Goal: Task Accomplishment & Management: Manage account settings

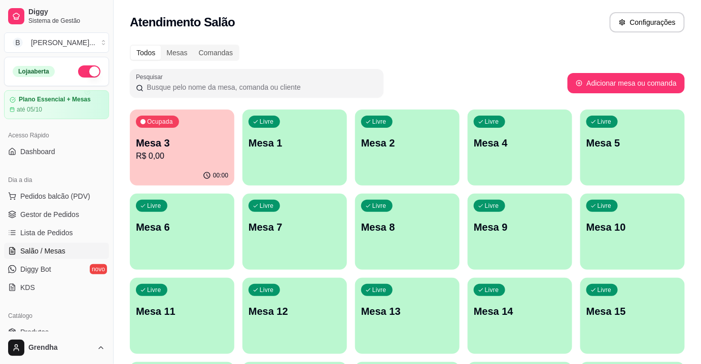
scroll to position [130, 0]
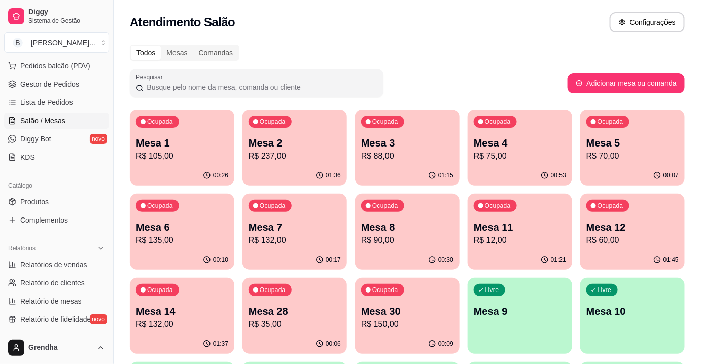
click at [40, 186] on div "Catálogo" at bounding box center [56, 186] width 105 height 16
click at [38, 197] on span "Produtos" at bounding box center [34, 202] width 28 height 10
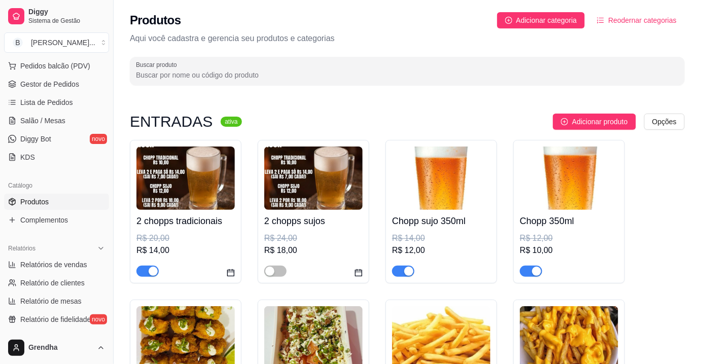
click at [686, 42] on div "Produtos Adicionar categoria Reodernar categorias Aqui você cadastra e gerencia…" at bounding box center [408, 45] width 588 height 91
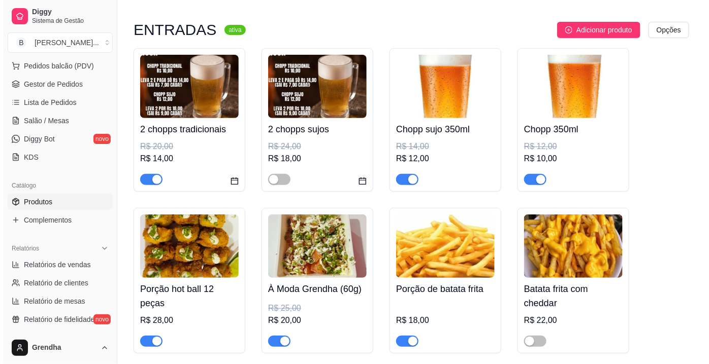
scroll to position [74, 0]
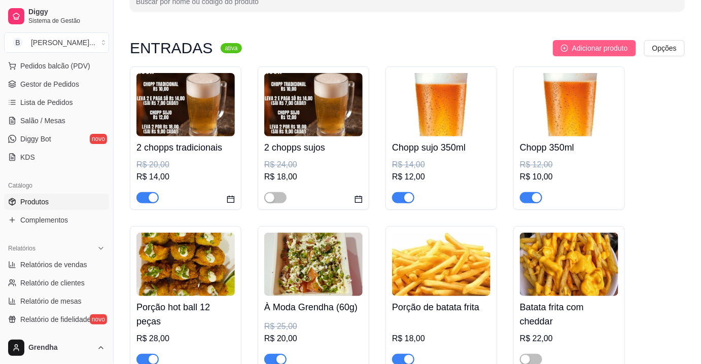
click at [604, 49] on span "Adicionar produto" at bounding box center [601, 48] width 56 height 11
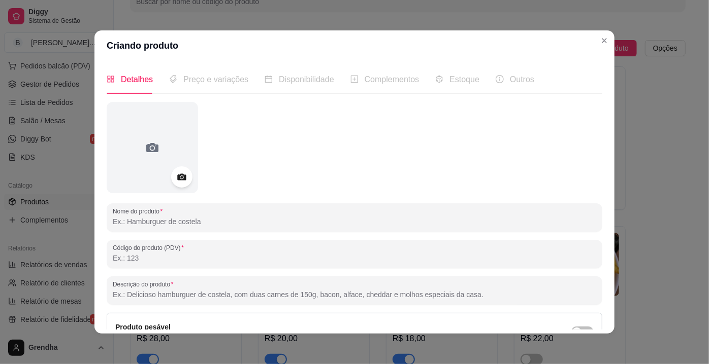
click at [176, 181] on icon at bounding box center [182, 178] width 12 height 12
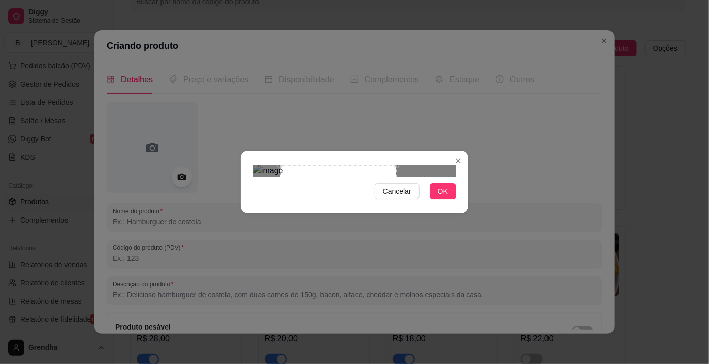
click at [327, 208] on div "Use the arrow keys to move the crop selection area" at bounding box center [338, 223] width 116 height 116
click at [441, 197] on span "OK" at bounding box center [443, 191] width 10 height 11
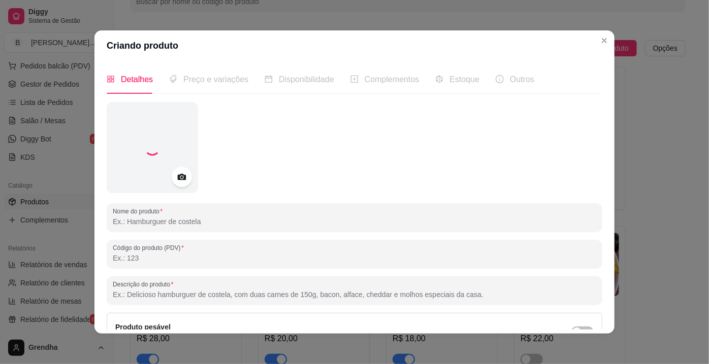
click at [252, 226] on input "Nome do produto" at bounding box center [354, 222] width 483 height 10
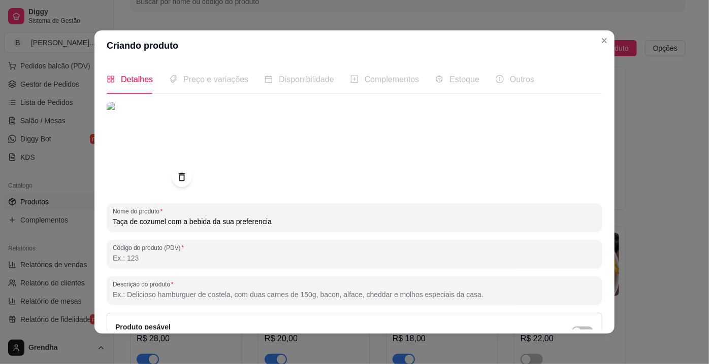
type input "Taça de cozumel com a bebida da sua preferencia"
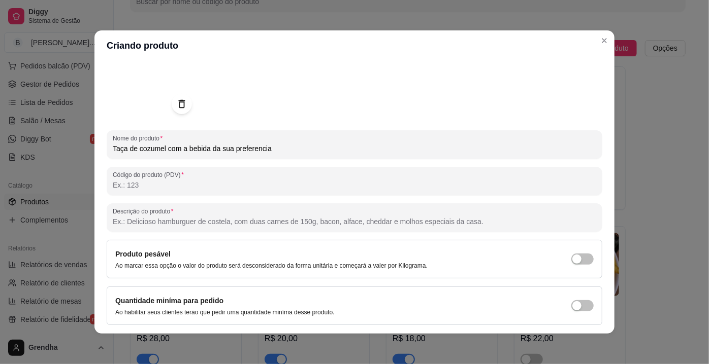
scroll to position [104, 0]
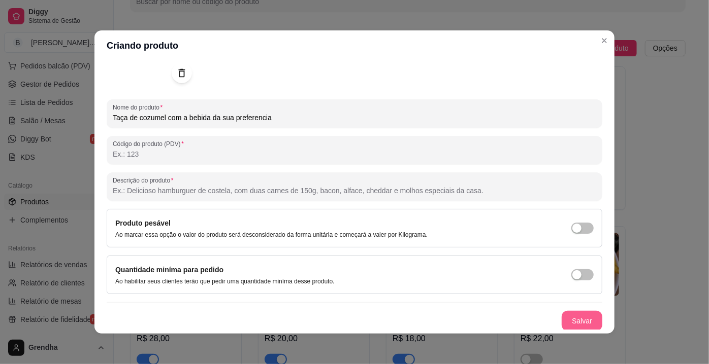
click at [569, 319] on button "Salvar" at bounding box center [581, 321] width 41 height 20
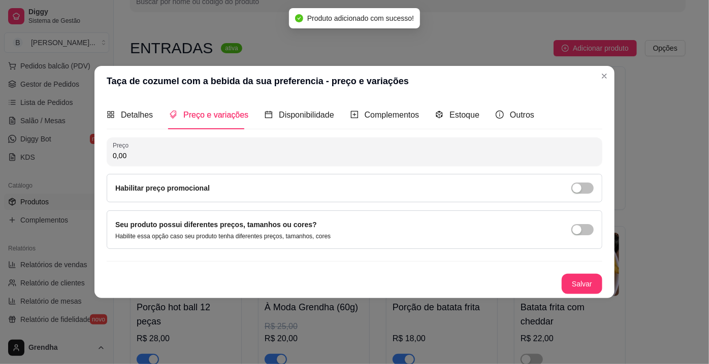
scroll to position [0, 0]
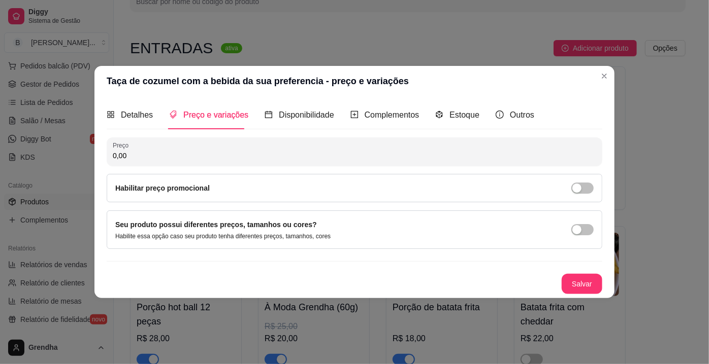
click at [179, 156] on input "0,00" at bounding box center [354, 156] width 483 height 10
type input "3,00"
click at [574, 285] on button "Salvar" at bounding box center [582, 285] width 40 height 20
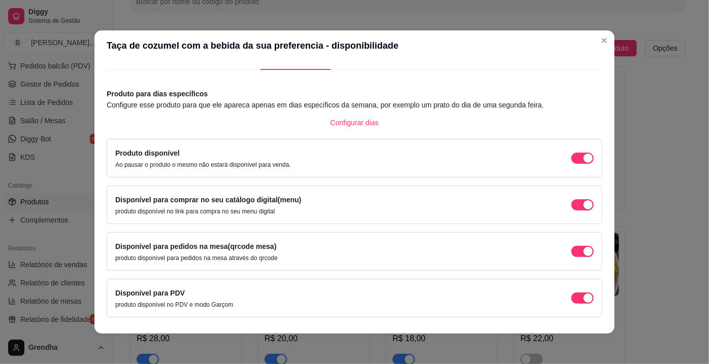
scroll to position [51, 0]
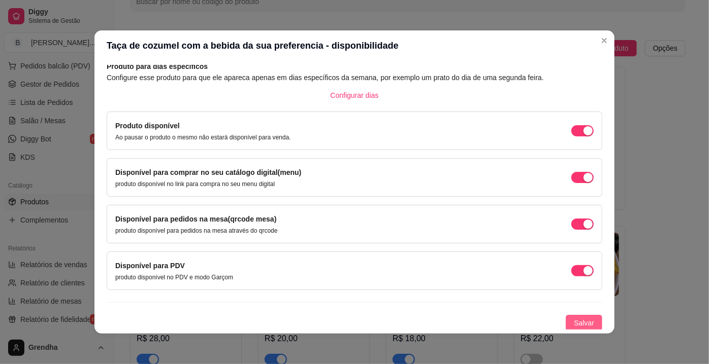
click at [565, 315] on button "Salvar" at bounding box center [583, 323] width 37 height 16
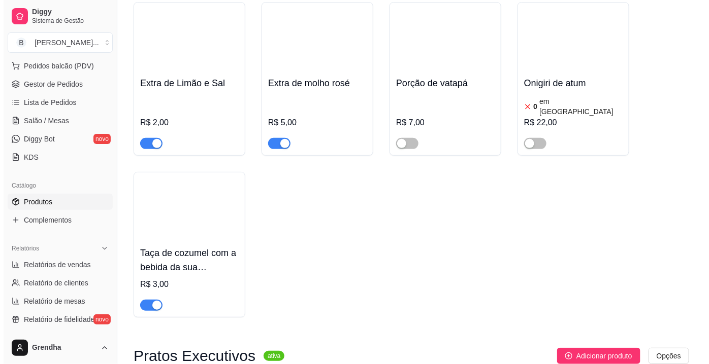
scroll to position [1345, 0]
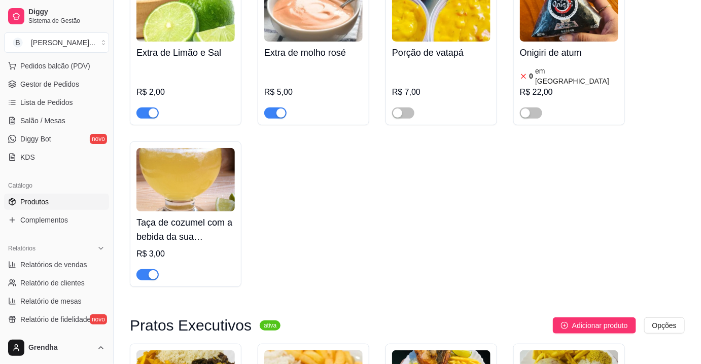
click at [180, 218] on div "Taça de cozumel com a bebida da sua preferencia R$ 3,00" at bounding box center [186, 246] width 98 height 69
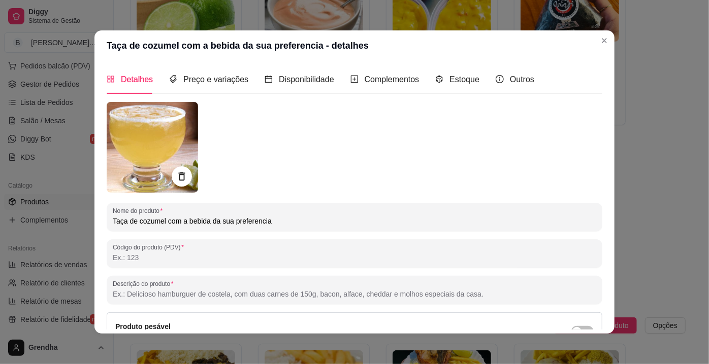
click at [130, 222] on input "Taça de cozumel com a bebida da sua preferencia" at bounding box center [354, 221] width 483 height 10
click at [135, 219] on input "Taça de cozumel com a bebida da sua preferencia" at bounding box center [354, 221] width 483 height 10
click at [137, 220] on input "Taça de cozumel com a bebida da sua preferencia" at bounding box center [354, 221] width 483 height 10
type input "Cozumel com a bebida da sua preferencia"
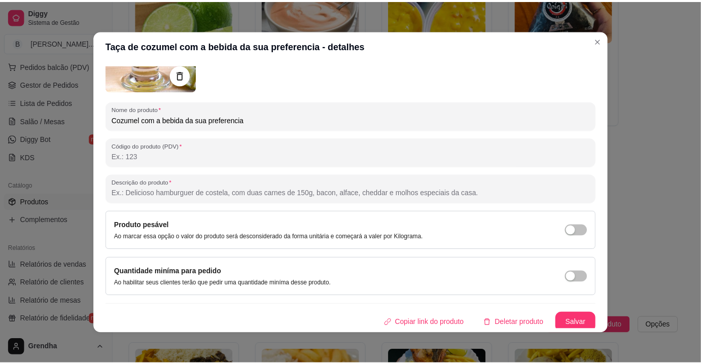
scroll to position [104, 0]
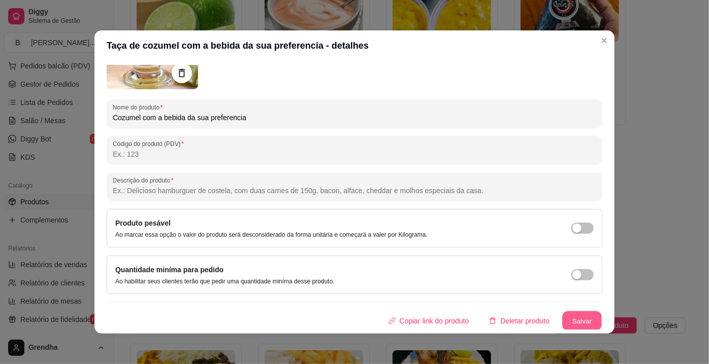
click at [563, 323] on button "Salvar" at bounding box center [582, 322] width 40 height 20
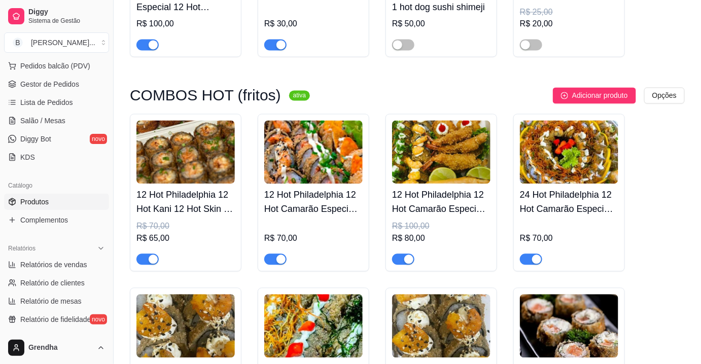
scroll to position [5785, 0]
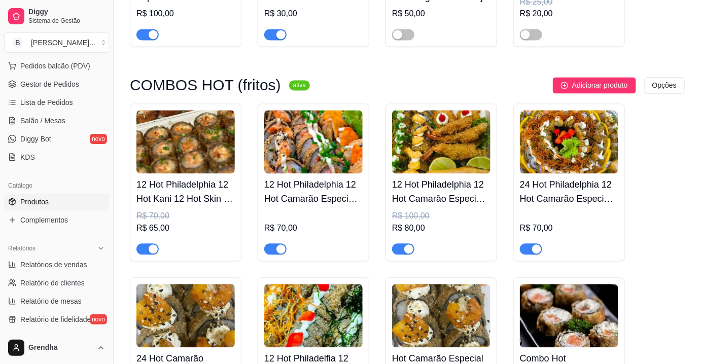
click at [536, 111] on img at bounding box center [569, 142] width 98 height 63
click at [469, 111] on img at bounding box center [441, 142] width 98 height 63
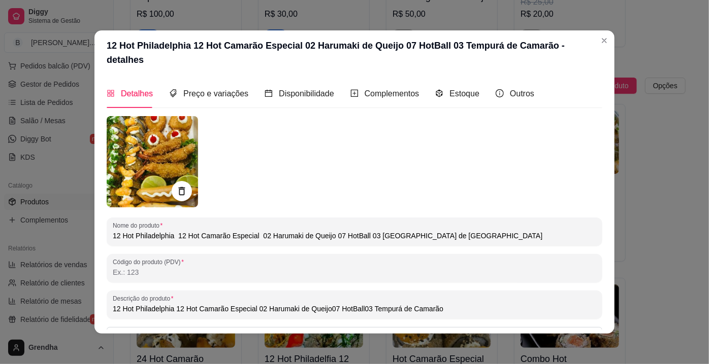
type input "12 Hot Philadelphia 12 Hot Camarão Especial 02 Harumaki de Queijo07 HotBall03 T…"
click at [165, 53] on header "12 Hot Philadelphia 12 Hot Camarão Especial 02 Harumaki de Queijo 07 HotBall 03…" at bounding box center [354, 52] width 520 height 45
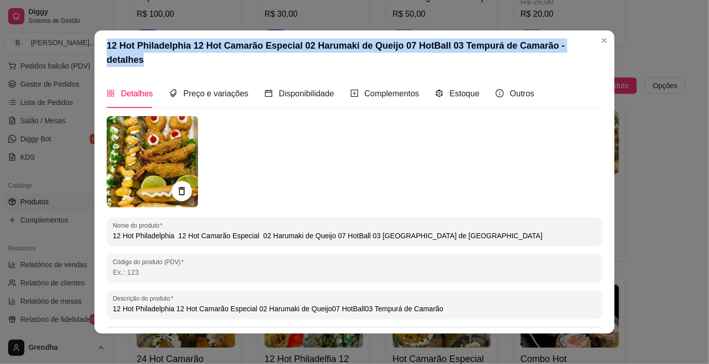
click at [165, 53] on header "12 Hot Philadelphia 12 Hot Camarão Especial 02 Harumaki de Queijo 07 HotBall 03…" at bounding box center [354, 52] width 520 height 45
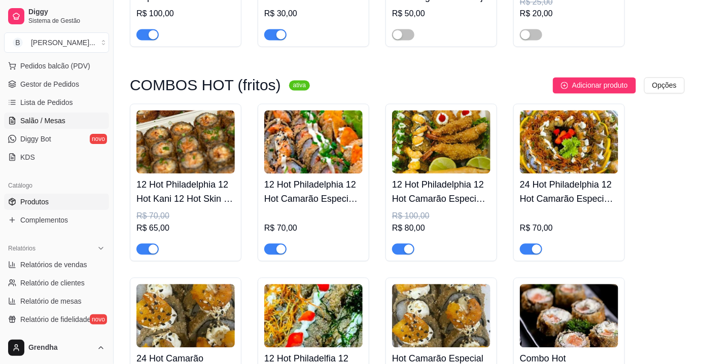
click at [68, 125] on link "Salão / Mesas" at bounding box center [56, 121] width 105 height 16
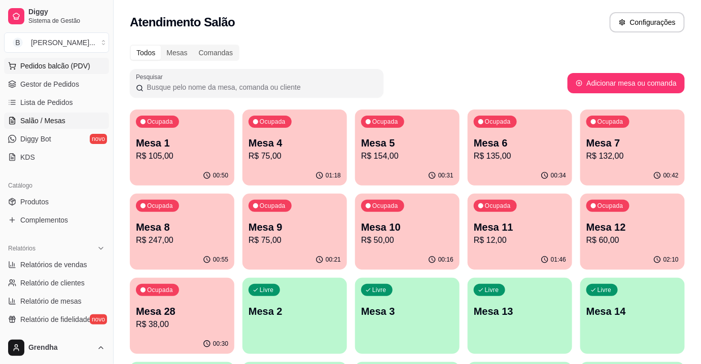
click at [70, 63] on span "Pedidos balcão (PDV)" at bounding box center [55, 66] width 70 height 10
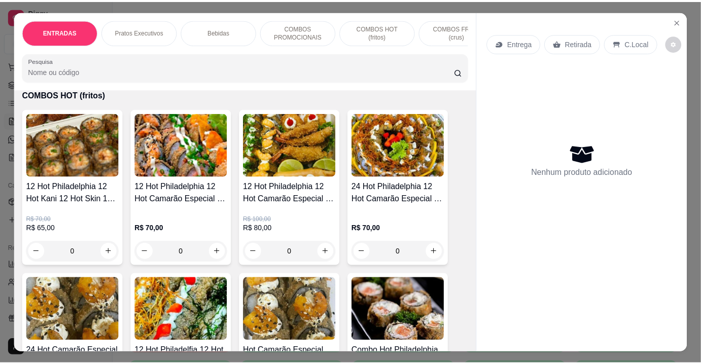
scroll to position [3167, 0]
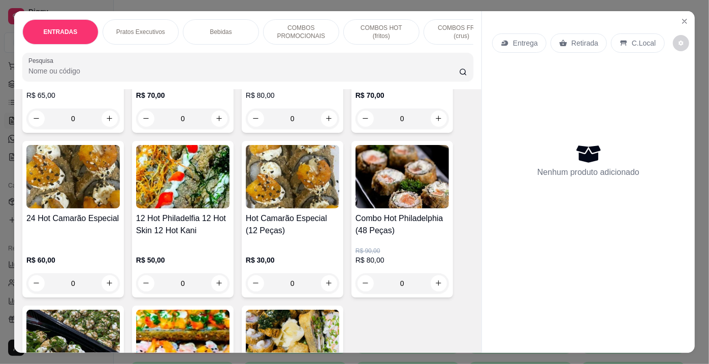
click at [212, 274] on div "0" at bounding box center [182, 284] width 93 height 20
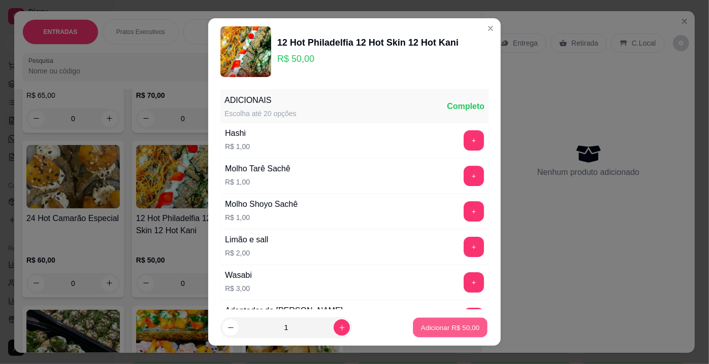
click at [461, 333] on button "Adicionar R$ 50,00" at bounding box center [450, 328] width 75 height 20
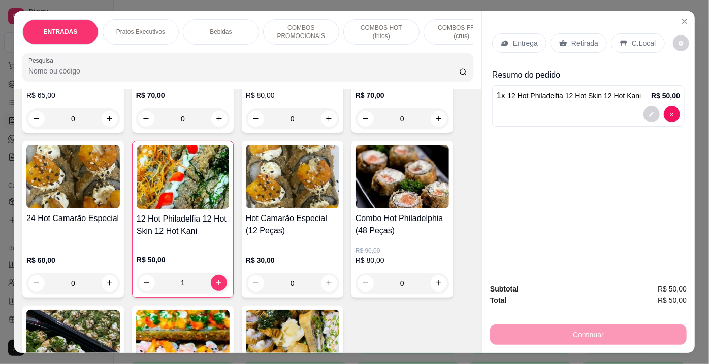
click at [634, 41] on p "C.Local" at bounding box center [643, 43] width 24 height 10
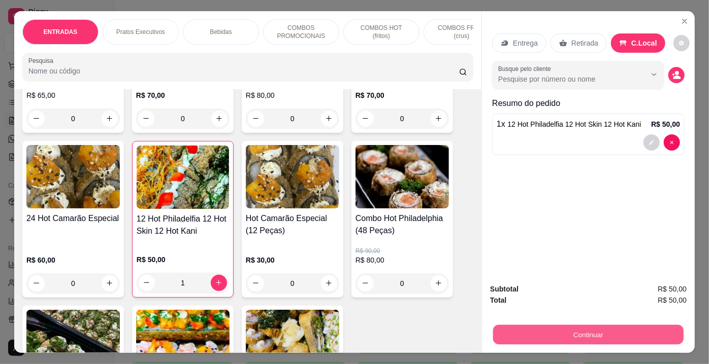
click at [566, 328] on button "Continuar" at bounding box center [588, 335] width 190 height 20
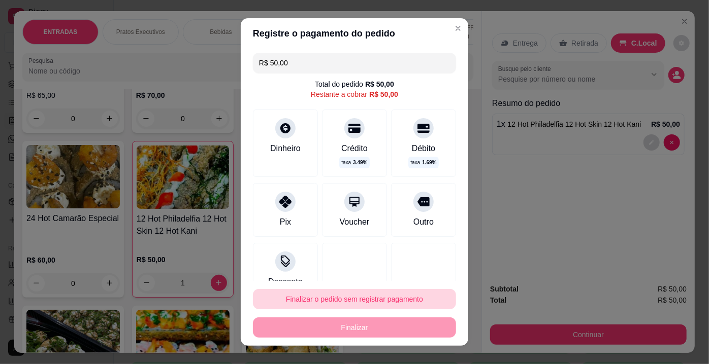
click at [382, 293] on button "Finalizar o pedido sem registrar pagamento" at bounding box center [354, 299] width 203 height 20
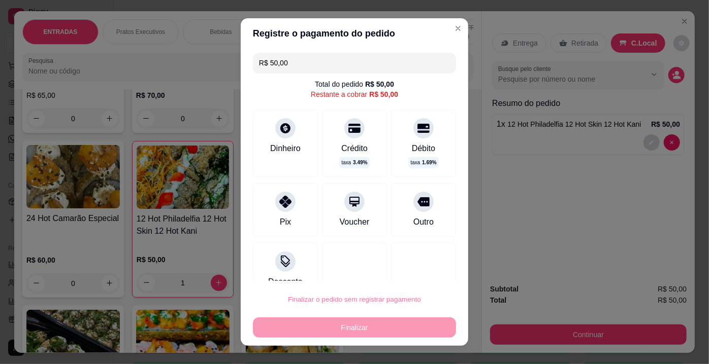
click at [416, 269] on button "Confirmar" at bounding box center [414, 270] width 36 height 15
type input "0"
type input "R$ 0,00"
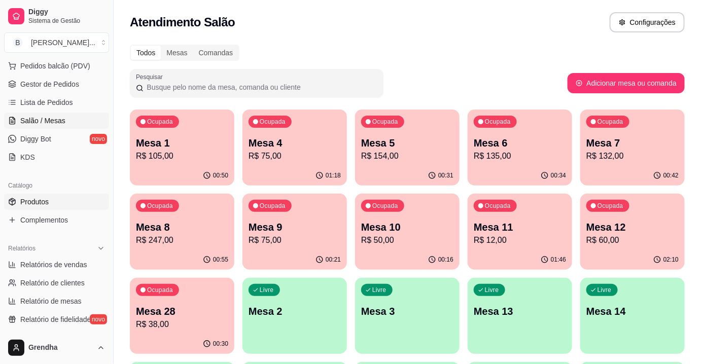
click at [37, 208] on link "Produtos" at bounding box center [56, 202] width 105 height 16
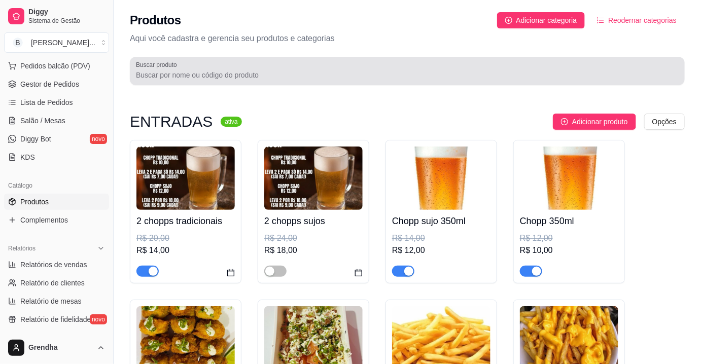
click at [258, 75] on input "Buscar produto" at bounding box center [407, 75] width 543 height 10
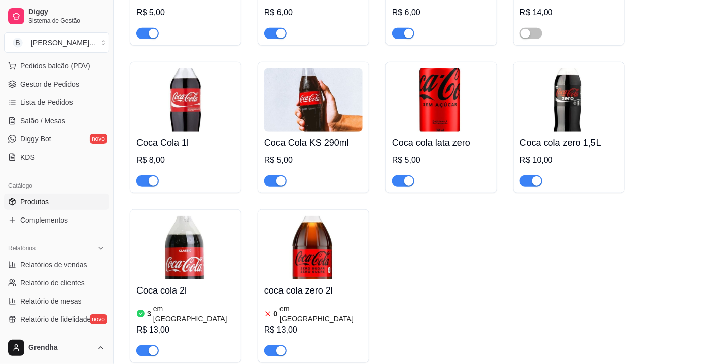
scroll to position [221, 0]
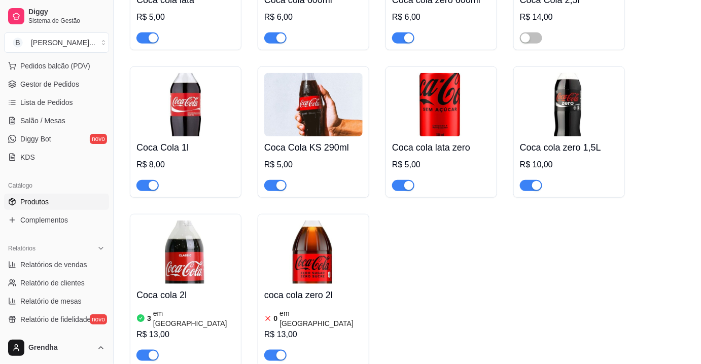
type input "coca"
click at [321, 281] on img at bounding box center [313, 252] width 98 height 63
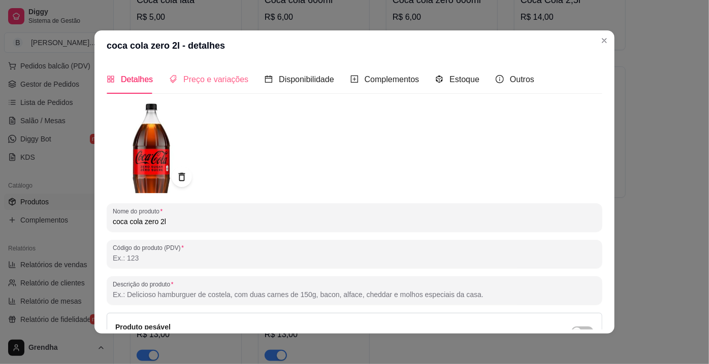
click at [197, 88] on div "Preço e variações" at bounding box center [208, 79] width 79 height 29
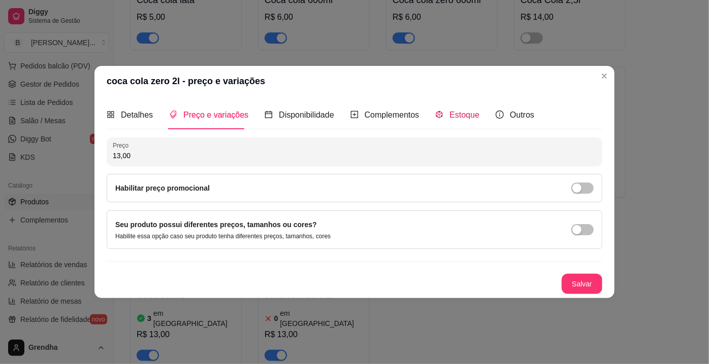
click at [453, 117] on span "Estoque" at bounding box center [464, 115] width 30 height 9
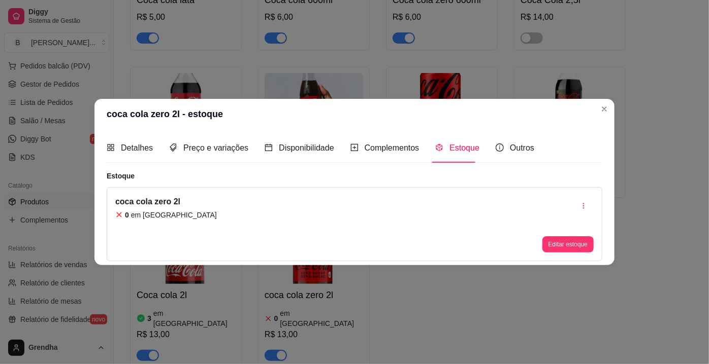
click at [151, 216] on article "em [GEOGRAPHIC_DATA]" at bounding box center [174, 215] width 86 height 10
click at [556, 246] on button "Editar estoque" at bounding box center [568, 245] width 50 height 16
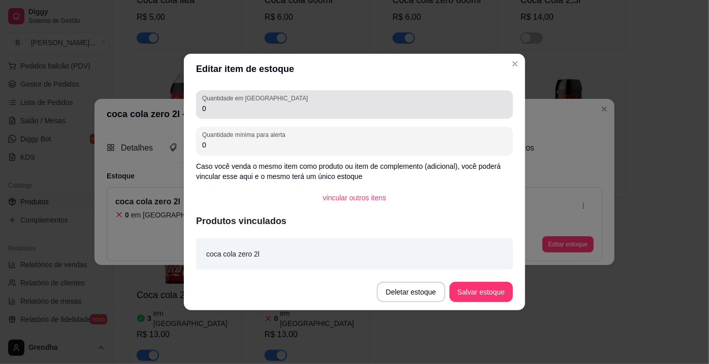
click at [331, 116] on div "Quantidade em estoque 0" at bounding box center [354, 104] width 317 height 28
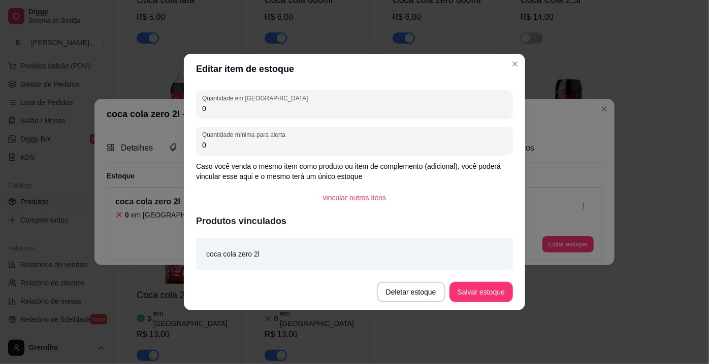
click at [331, 116] on div "Quantidade em estoque 0" at bounding box center [354, 104] width 317 height 28
type input "44"
click at [488, 294] on button "Salvar estoque" at bounding box center [481, 293] width 62 height 20
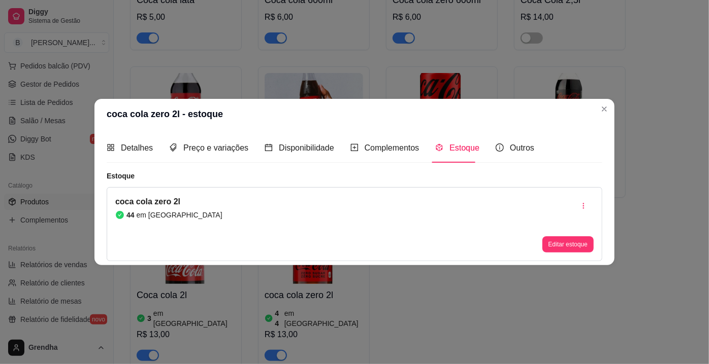
click at [601, 102] on div "coca cola zero 2l - estoque Detalhes Preço e variações Disponibilidade Compleme…" at bounding box center [354, 182] width 709 height 364
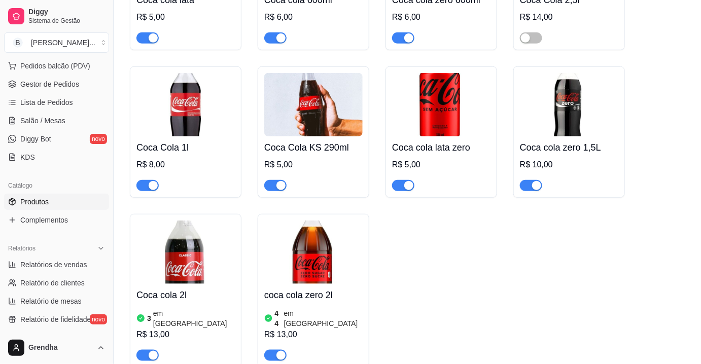
click at [601, 102] on img at bounding box center [569, 104] width 98 height 63
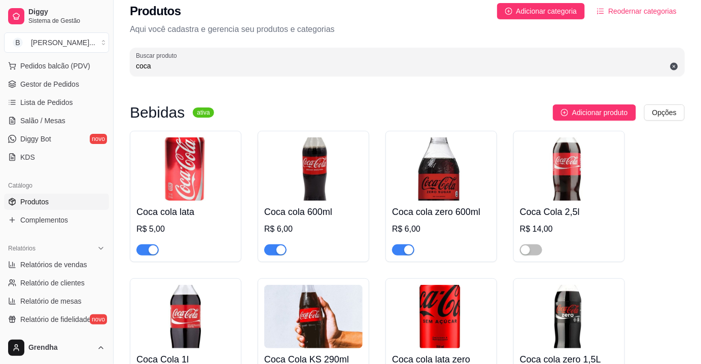
scroll to position [8, 0]
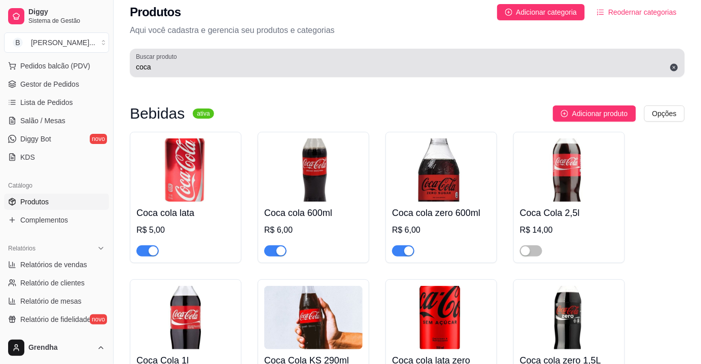
click at [676, 70] on icon at bounding box center [675, 68] width 8 height 8
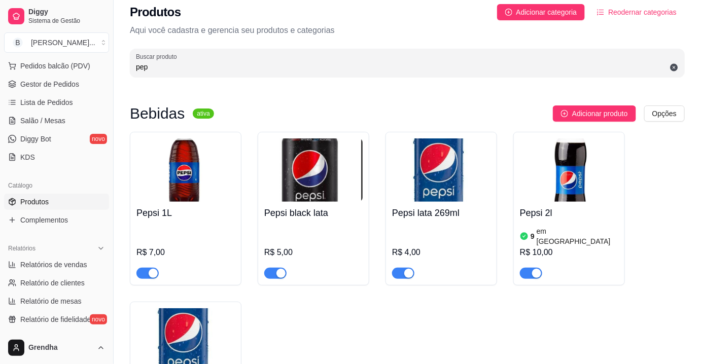
drag, startPoint x: 652, startPoint y: 66, endPoint x: 642, endPoint y: 59, distance: 12.3
drag, startPoint x: 642, startPoint y: 59, endPoint x: 268, endPoint y: 64, distance: 374.1
click at [268, 64] on input "pep" at bounding box center [407, 67] width 543 height 10
type input "p"
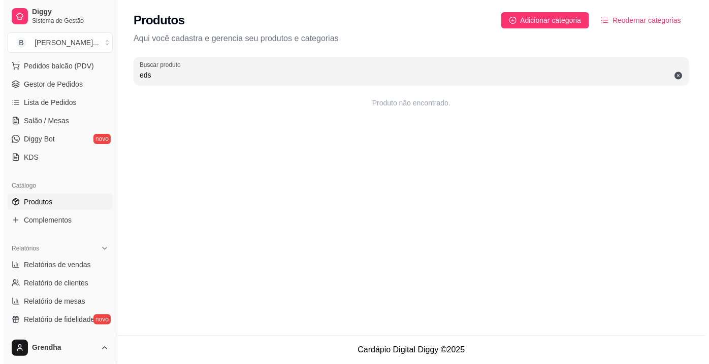
scroll to position [0, 0]
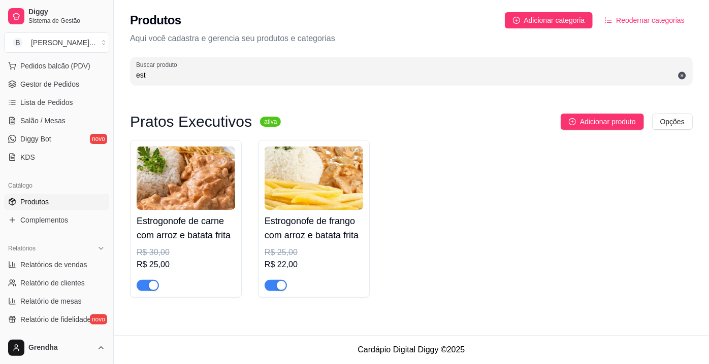
type input "est"
click at [271, 284] on span "button" at bounding box center [275, 285] width 22 height 11
click at [46, 120] on span "Salão / Mesas" at bounding box center [42, 121] width 45 height 10
click at [53, 120] on span "Salão / Mesas" at bounding box center [42, 121] width 45 height 10
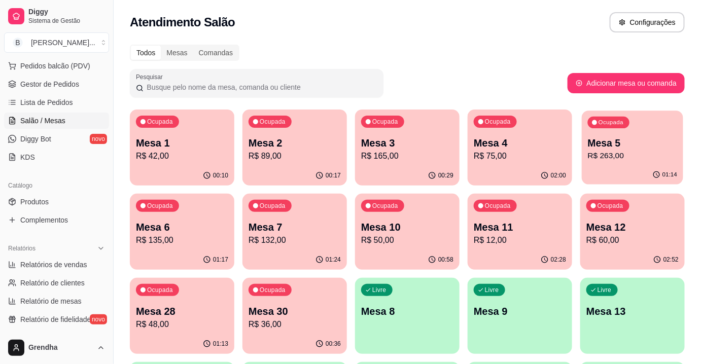
click at [617, 144] on p "Mesa 5" at bounding box center [633, 144] width 90 height 14
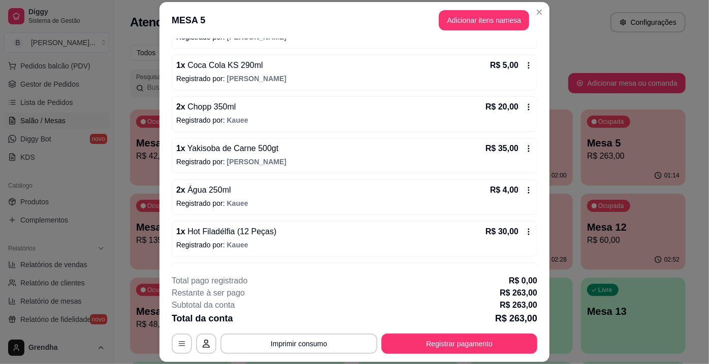
scroll to position [443, 0]
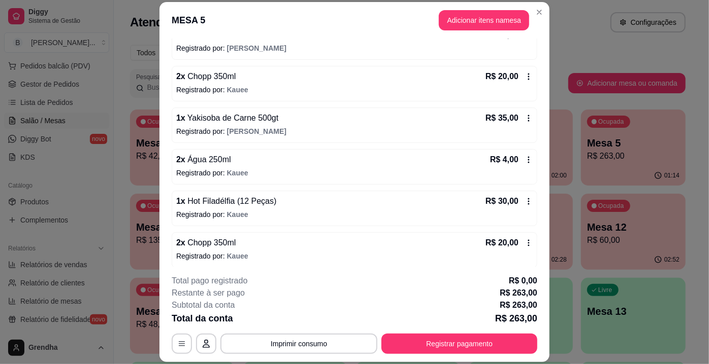
click at [524, 239] on icon at bounding box center [528, 243] width 8 height 8
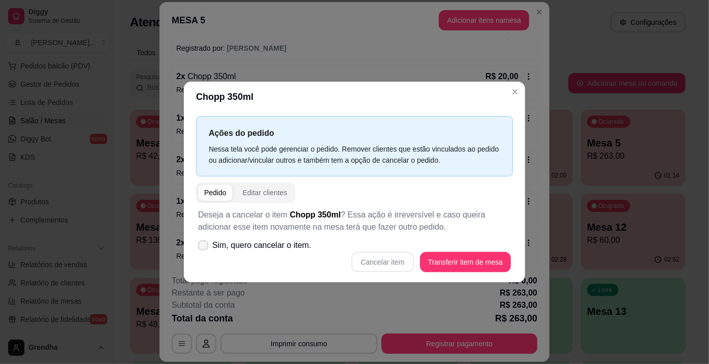
click at [210, 243] on label "Sim, quero cancelar o item." at bounding box center [254, 246] width 121 height 20
click at [204, 248] on input "Sim, quero cancelar o item." at bounding box center [200, 251] width 7 height 7
checkbox input "true"
click at [376, 262] on button "Cancelar item" at bounding box center [382, 262] width 62 height 20
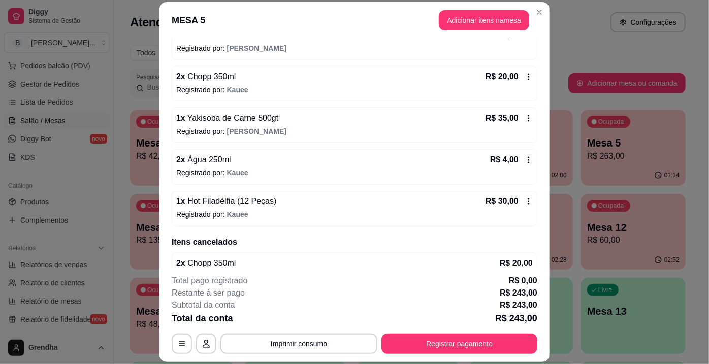
click at [376, 262] on div "2 x Chopp 350ml R$ 20,00" at bounding box center [354, 263] width 356 height 12
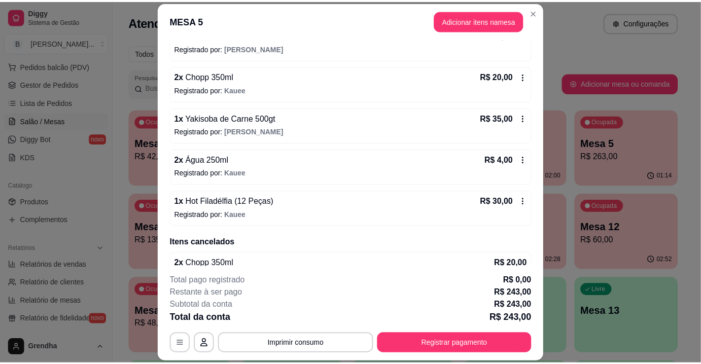
scroll to position [436, 0]
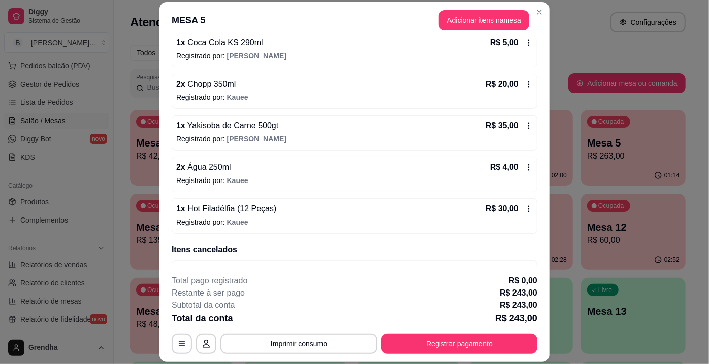
click at [376, 265] on div "2 x Chopp 350ml R$ 20,00" at bounding box center [354, 271] width 356 height 12
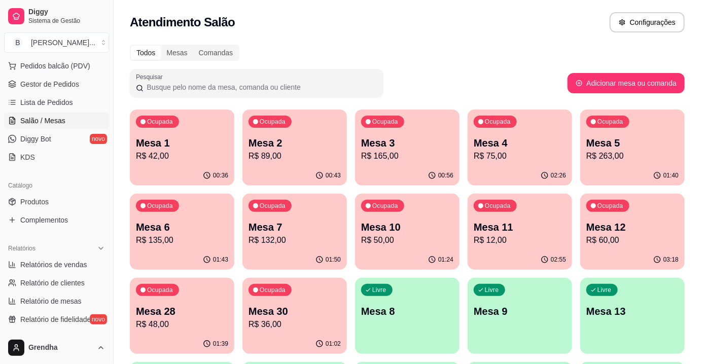
click at [447, 31] on div "Atendimento Salão Configurações" at bounding box center [407, 22] width 555 height 20
drag, startPoint x: 447, startPoint y: 31, endPoint x: 453, endPoint y: 35, distance: 6.8
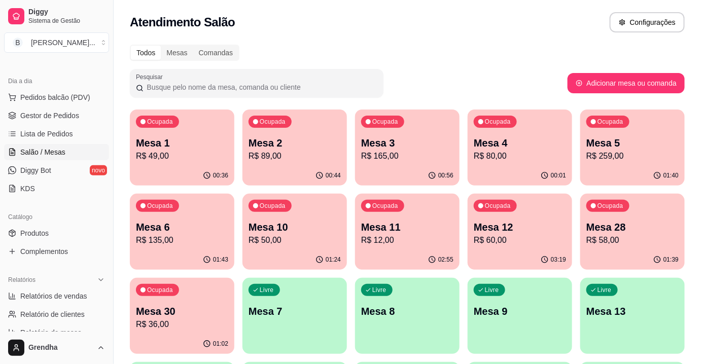
scroll to position [102, 0]
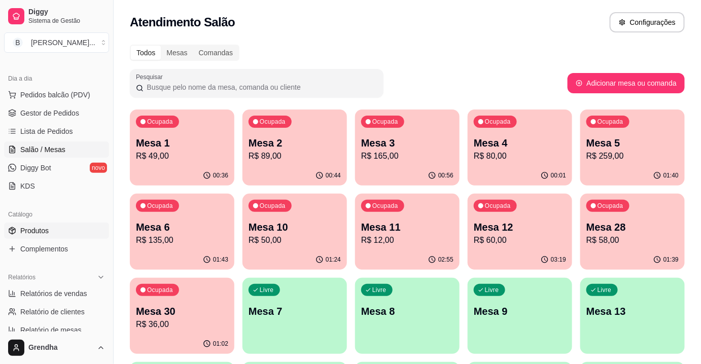
click at [34, 229] on span "Produtos" at bounding box center [34, 231] width 28 height 10
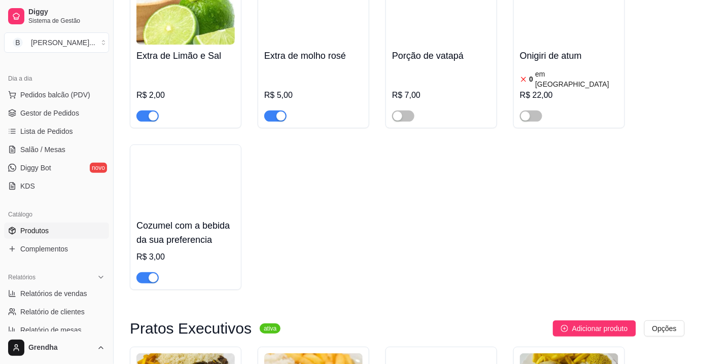
scroll to position [1321, 0]
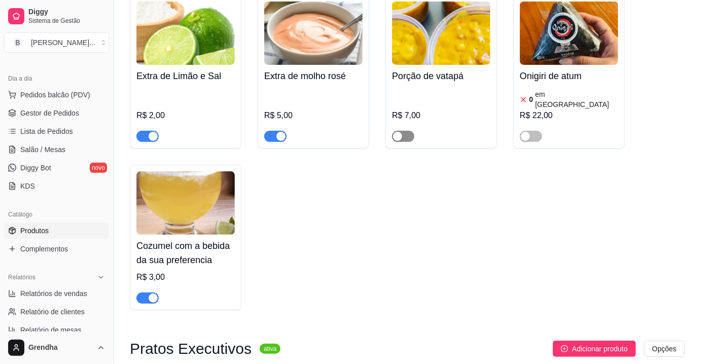
click at [402, 132] on div "button" at bounding box center [397, 136] width 9 height 9
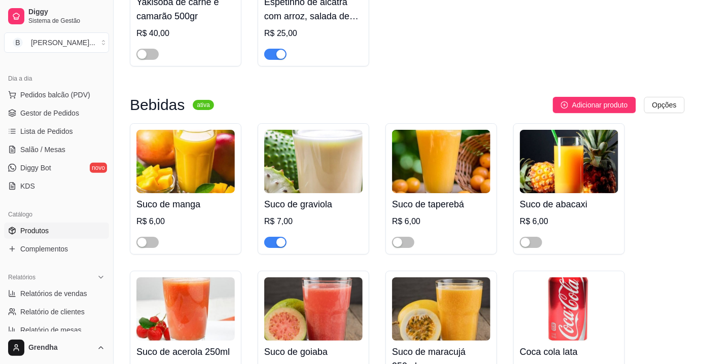
scroll to position [2440, 0]
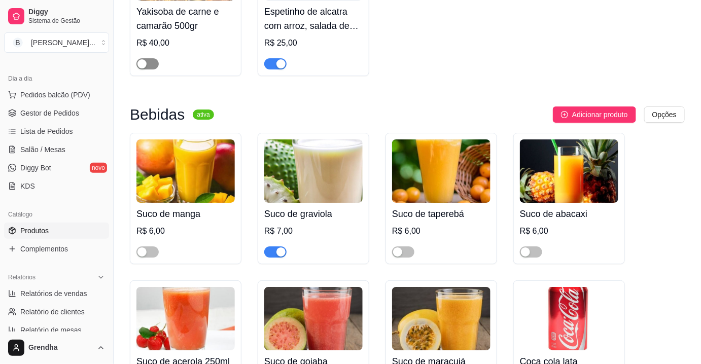
click at [148, 58] on button "button" at bounding box center [148, 63] width 22 height 11
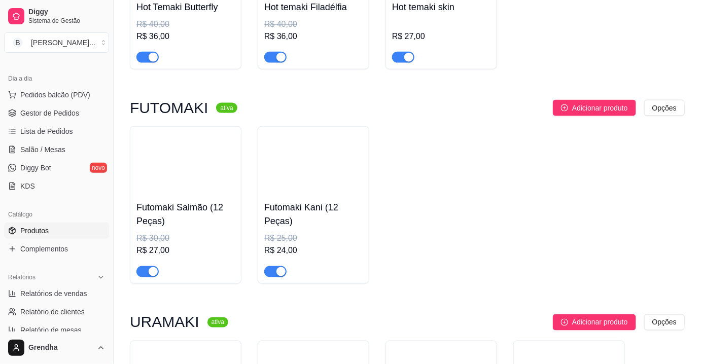
scroll to position [8132, 0]
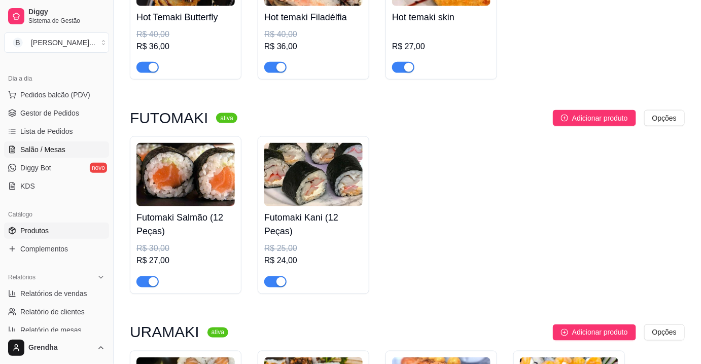
click at [35, 148] on span "Salão / Mesas" at bounding box center [42, 150] width 45 height 10
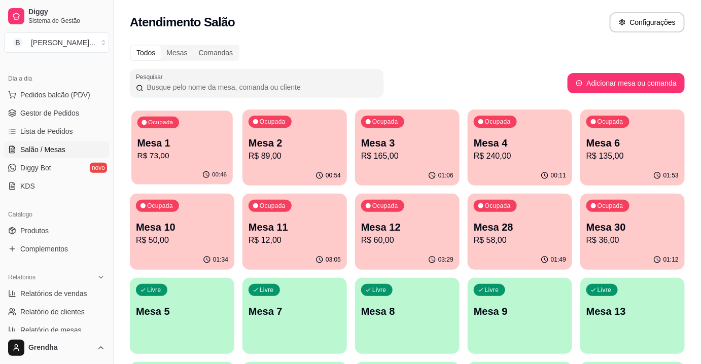
click at [175, 149] on p "Mesa 1" at bounding box center [183, 144] width 90 height 14
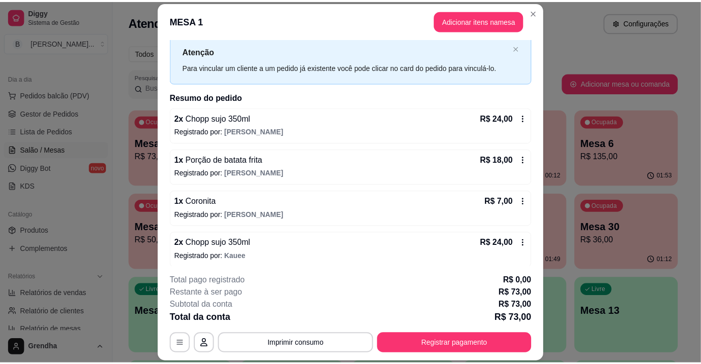
scroll to position [29, 0]
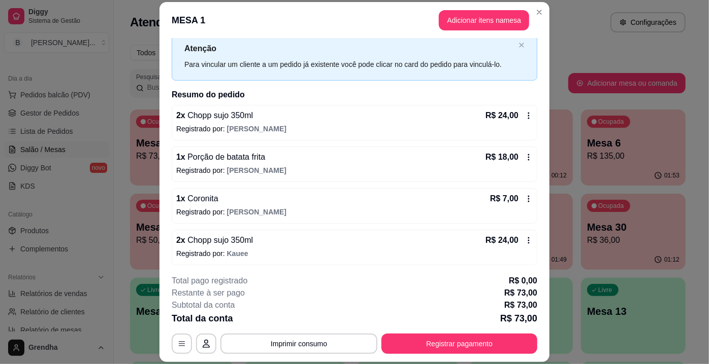
click at [524, 116] on div "2 x Chopp sujo 350ml R$ 24,00 Registrado por: Filipe" at bounding box center [354, 123] width 365 height 36
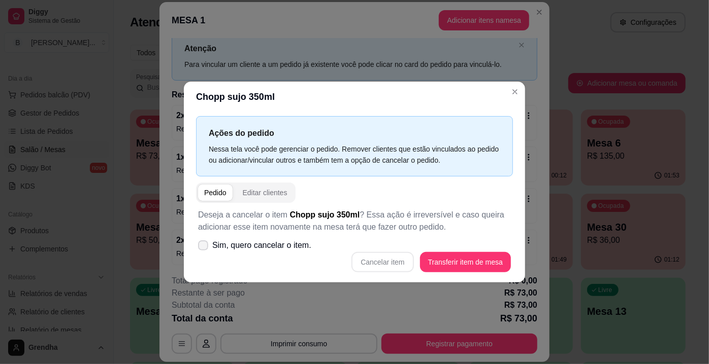
click at [206, 254] on label "Sim, quero cancelar o item." at bounding box center [254, 246] width 121 height 20
click at [204, 254] on input "Sim, quero cancelar o item." at bounding box center [200, 251] width 7 height 7
checkbox input "true"
click at [404, 263] on button "Cancelar item" at bounding box center [382, 263] width 60 height 20
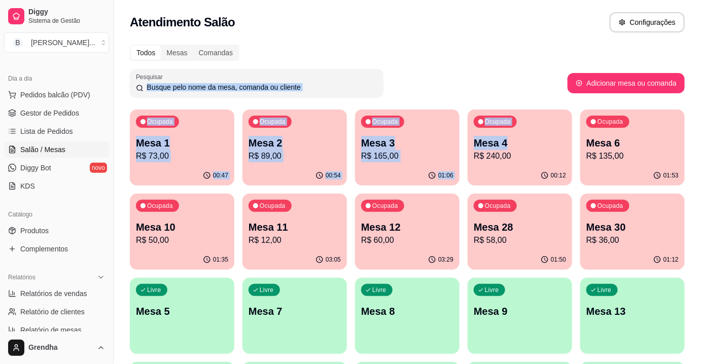
drag, startPoint x: 562, startPoint y: 104, endPoint x: 476, endPoint y: 73, distance: 91.5
click at [476, 73] on div "Todos Mesas Comandas Pesquisar Adicionar mesa ou comanda Ocupada Mesa 1 R$ 73,0…" at bounding box center [408, 329] width 588 height 581
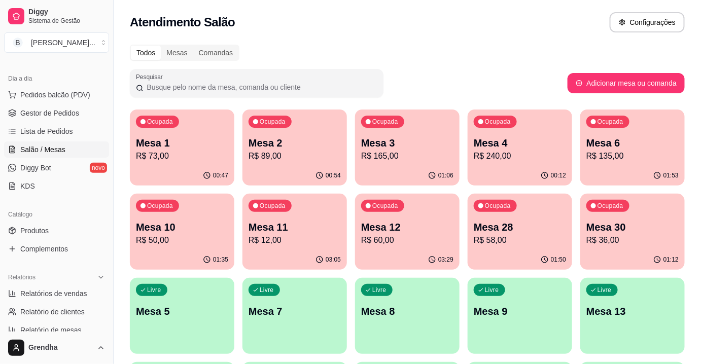
click at [477, 73] on div "Pesquisar" at bounding box center [349, 83] width 438 height 28
